Goal: Task Accomplishment & Management: Complete application form

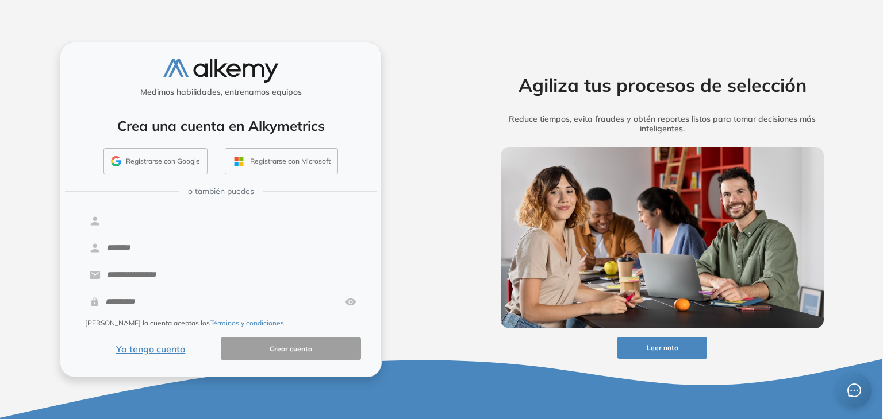
click at [196, 227] on input "text" at bounding box center [231, 221] width 260 height 22
click at [175, 344] on button "Ya tengo cuenta" at bounding box center [150, 349] width 140 height 22
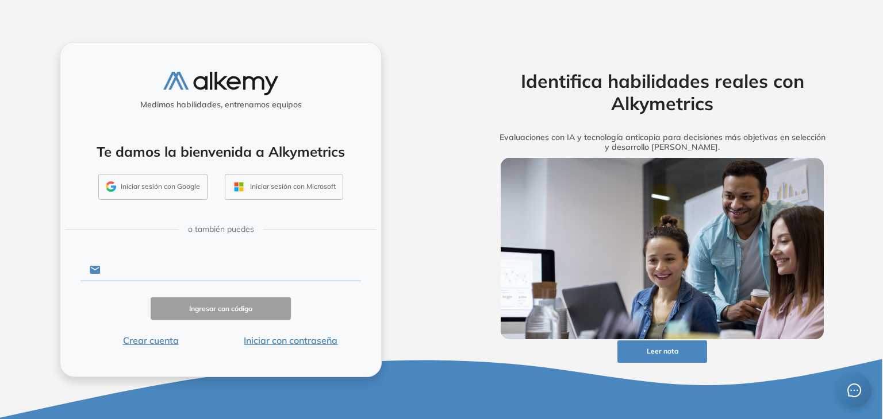
click at [174, 277] on input "text" at bounding box center [231, 270] width 260 height 22
type input "**********"
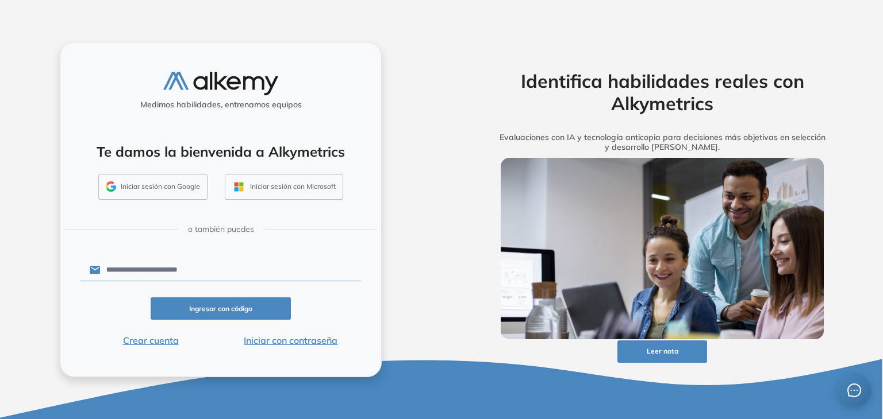
click at [216, 310] on button "Ingresar con código" at bounding box center [221, 309] width 140 height 22
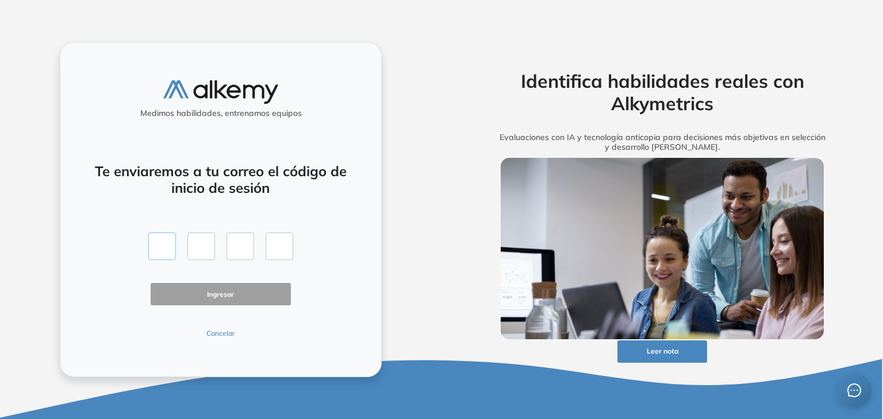
click at [160, 244] on input "text" at bounding box center [162, 247] width 28 height 28
type input "*"
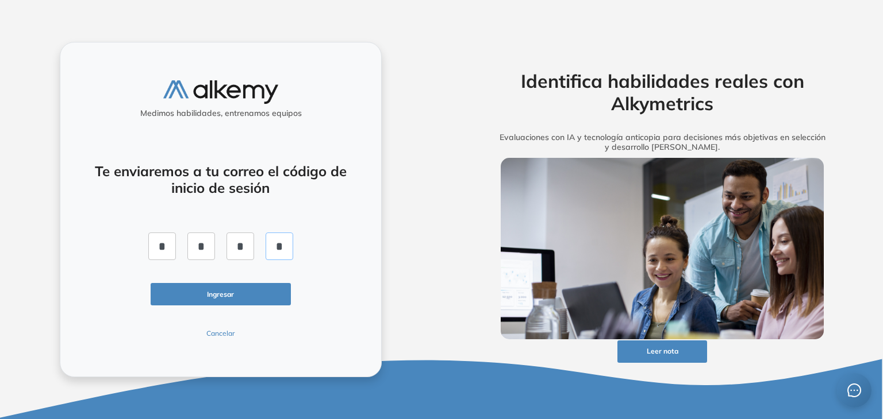
type input "*"
click at [202, 292] on button "Ingresar" at bounding box center [221, 294] width 140 height 22
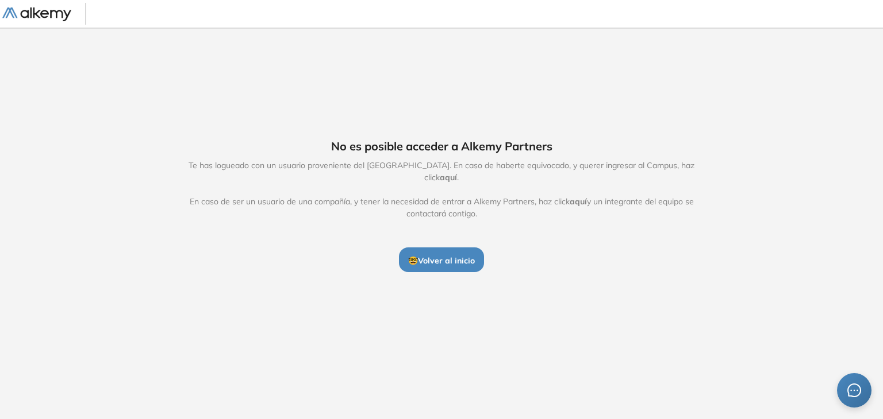
click at [476, 256] on button "🤓 Volver al inicio" at bounding box center [441, 260] width 85 height 24
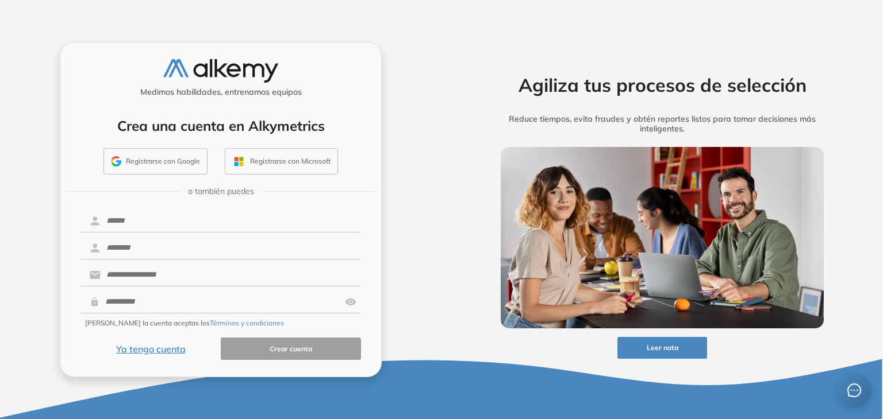
click at [165, 348] on button "Ya tengo cuenta" at bounding box center [150, 349] width 140 height 22
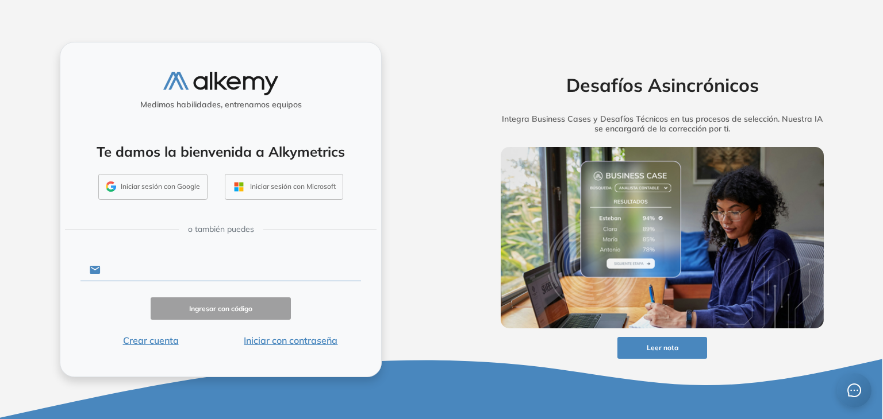
click at [168, 270] on input "text" at bounding box center [231, 270] width 260 height 22
type input "**********"
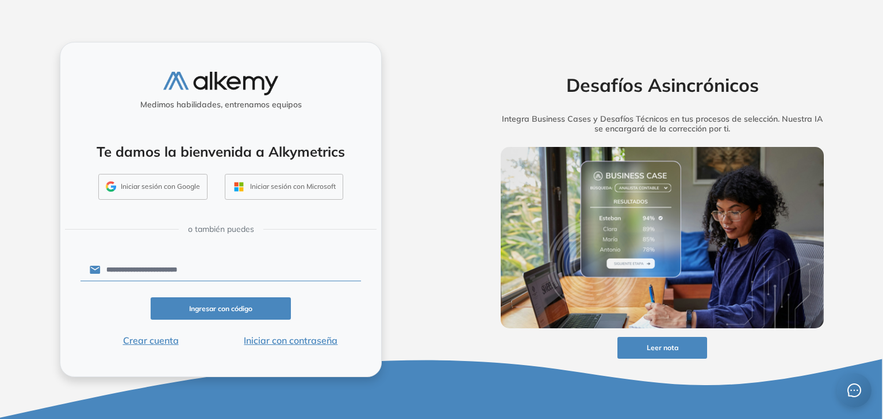
click at [207, 309] on button "Ingresar con código" at bounding box center [221, 309] width 140 height 22
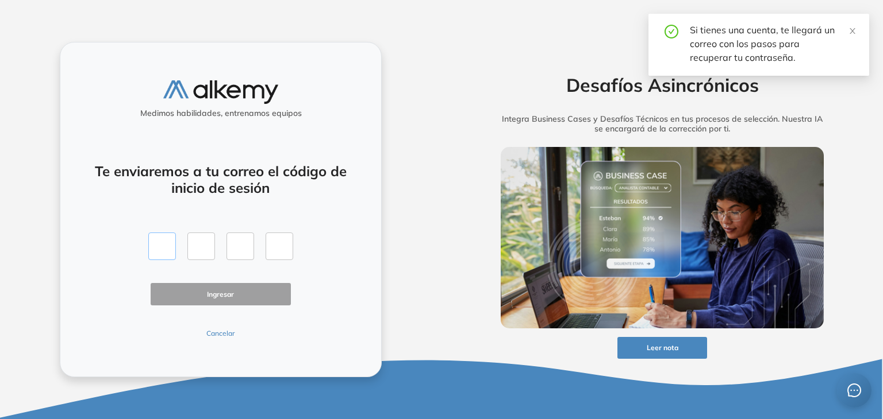
click at [168, 255] on input "text" at bounding box center [162, 247] width 28 height 28
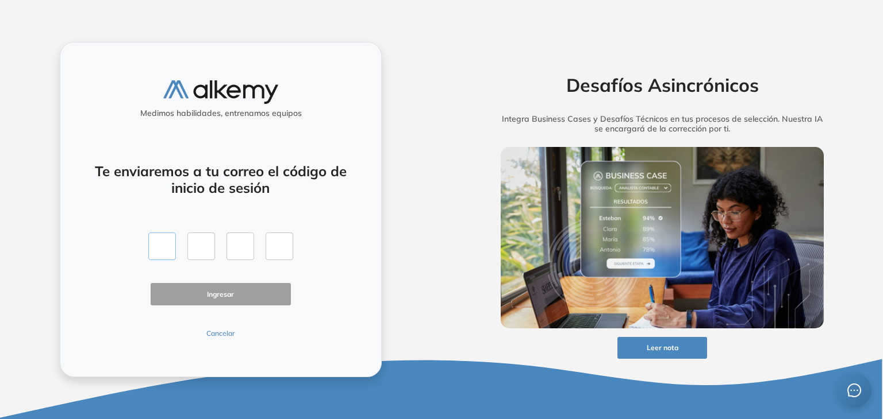
type input "*"
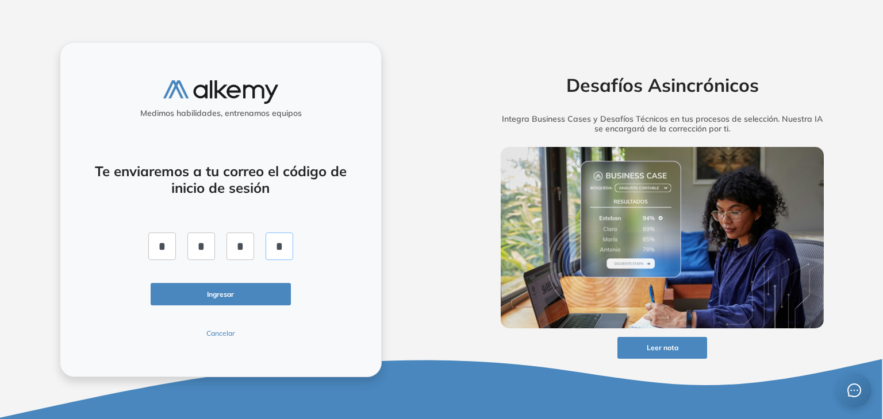
type input "*"
click at [226, 298] on button "Ingresar" at bounding box center [221, 294] width 140 height 22
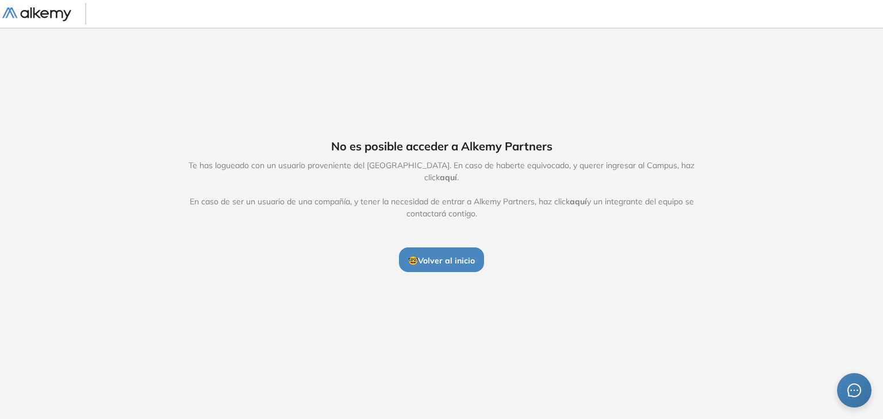
click at [457, 175] on span "aquí" at bounding box center [448, 177] width 17 height 10
